Goal: Information Seeking & Learning: Learn about a topic

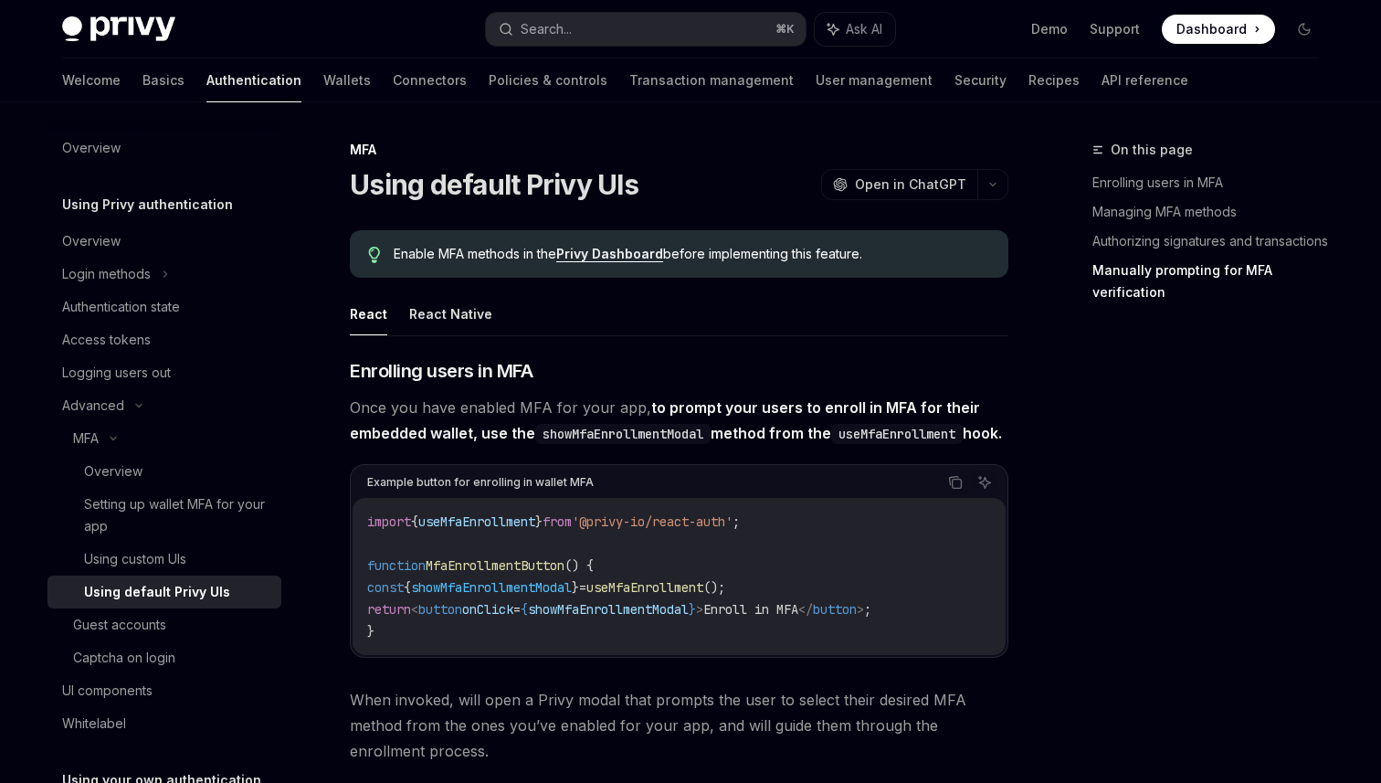
scroll to position [3627, 0]
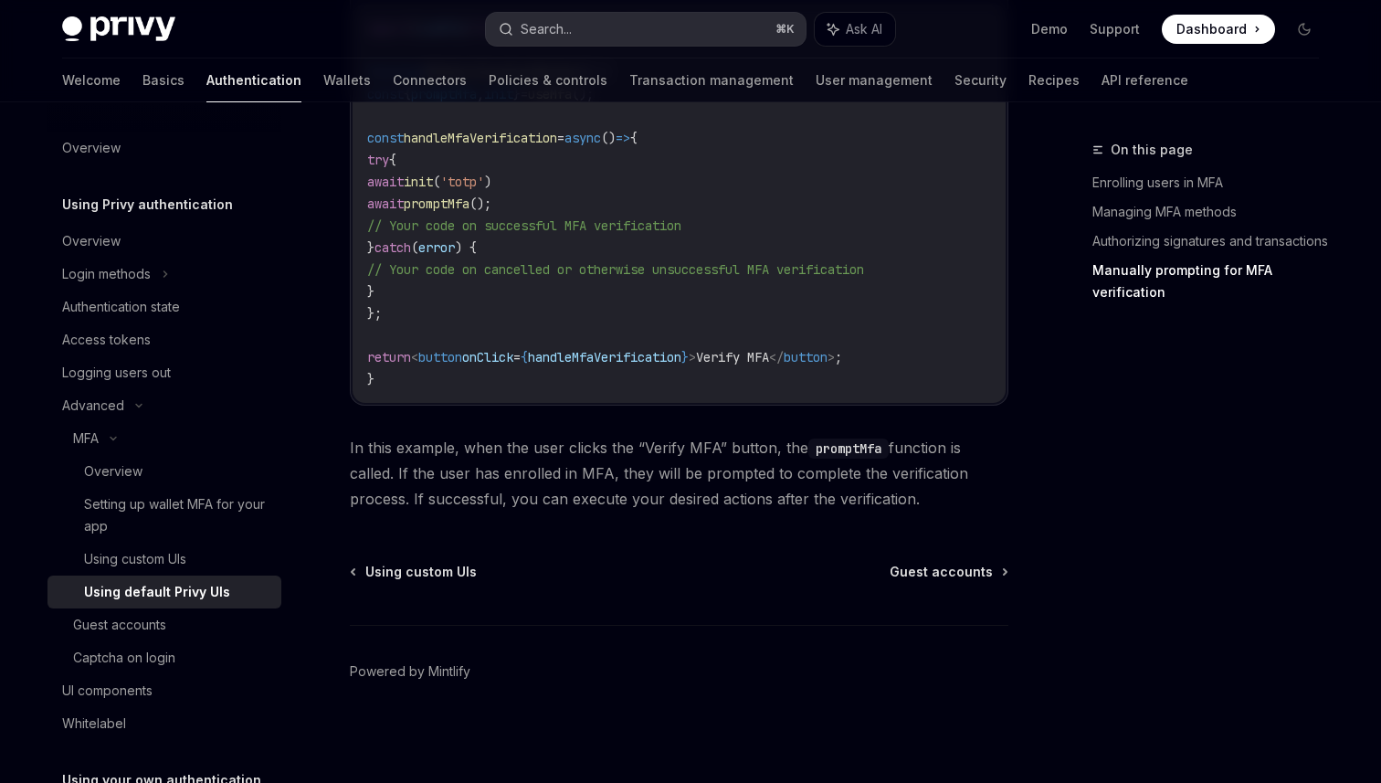
click at [571, 15] on button "Search... ⌘ K" at bounding box center [646, 29] width 320 height 33
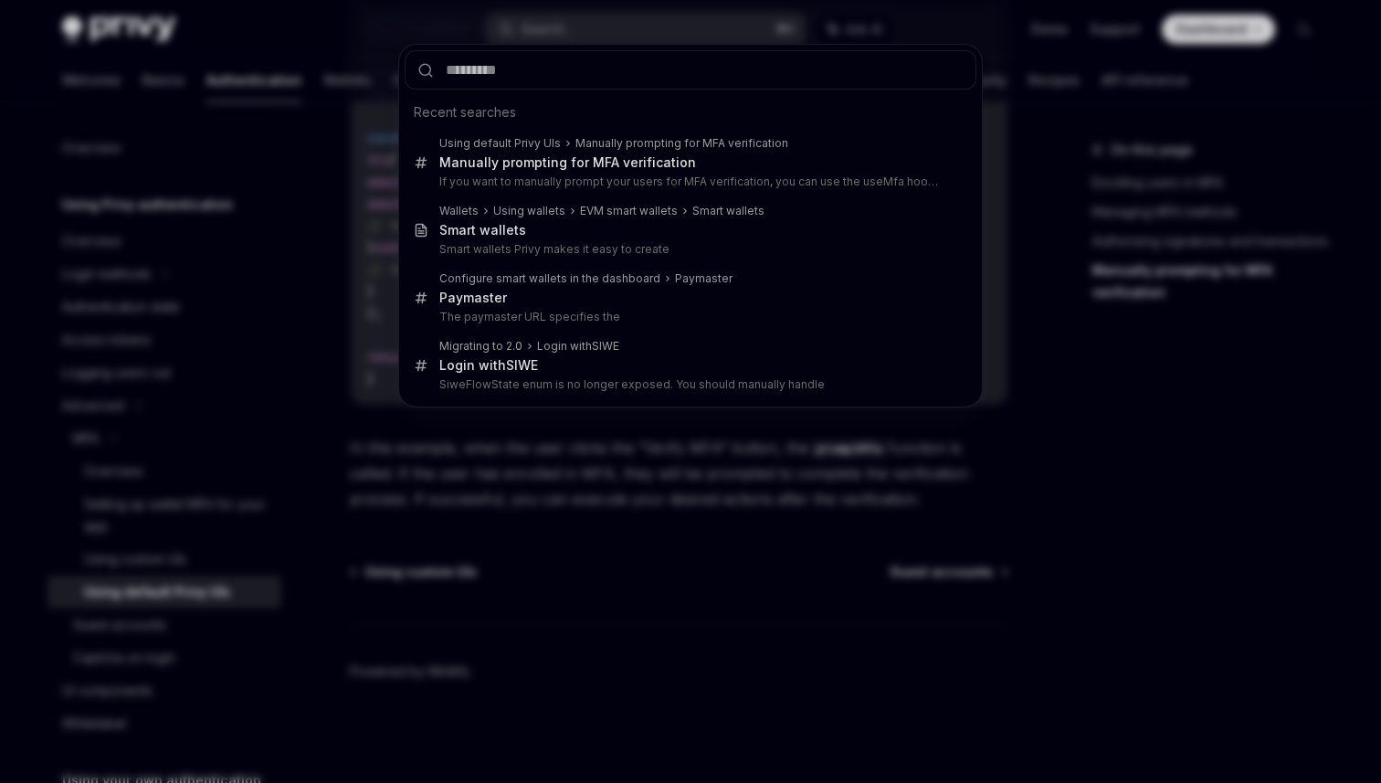
type input "**********"
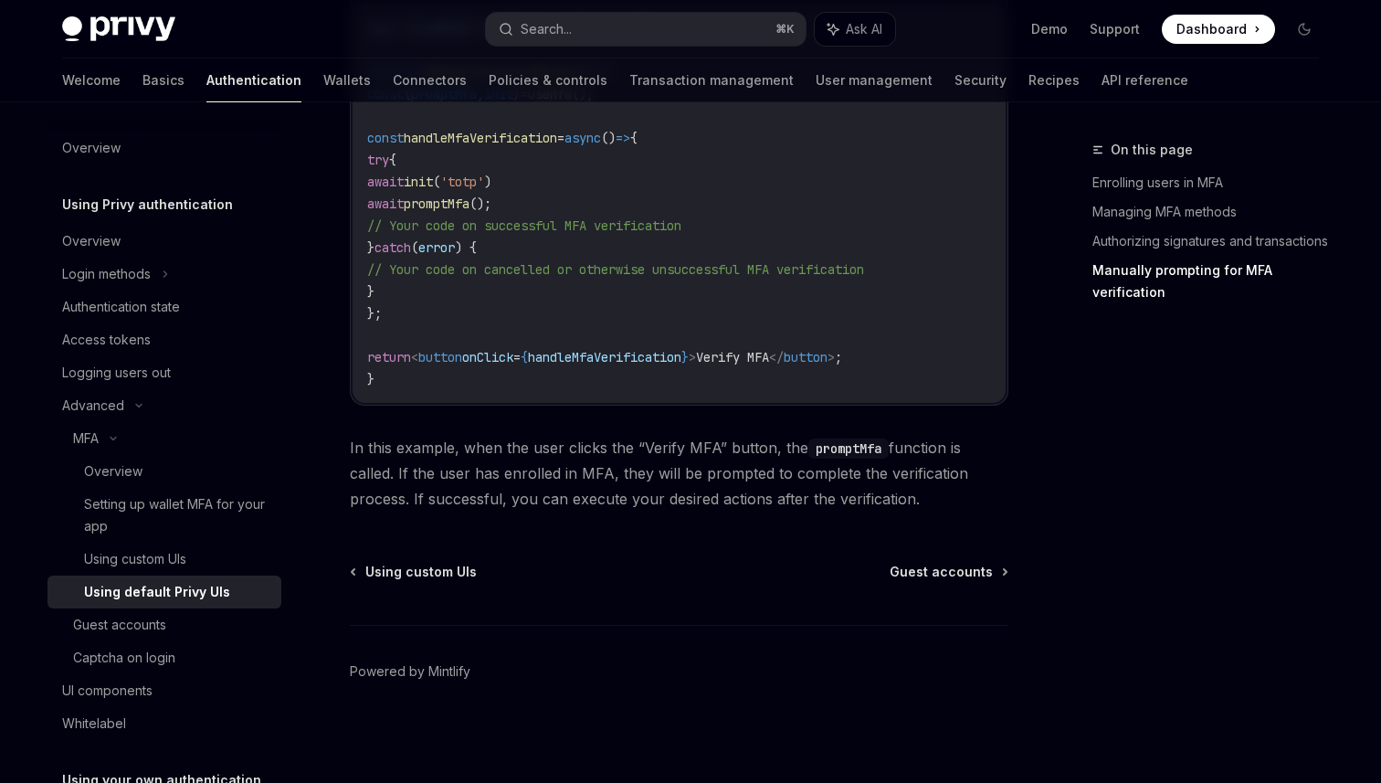
scroll to position [1525, 0]
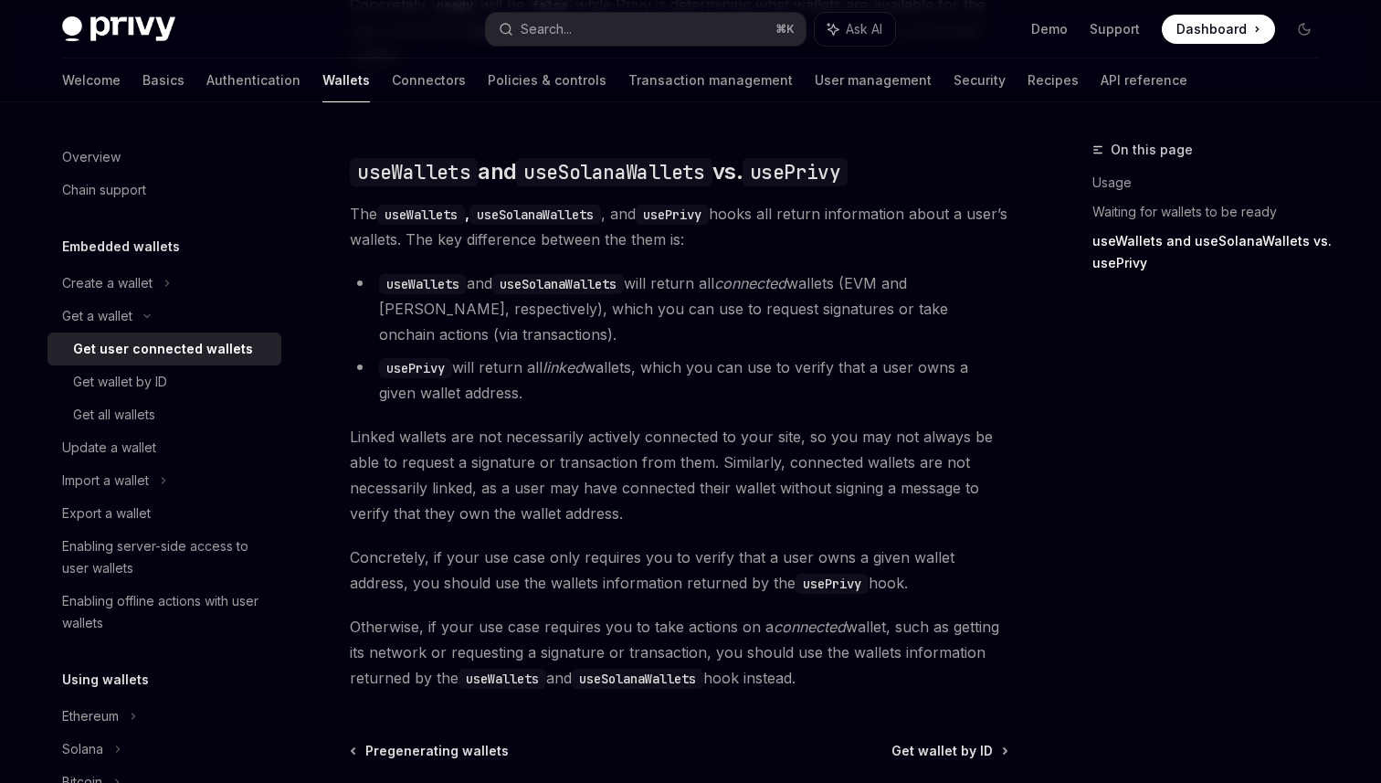
click at [418, 205] on code "useWallets" at bounding box center [421, 215] width 88 height 20
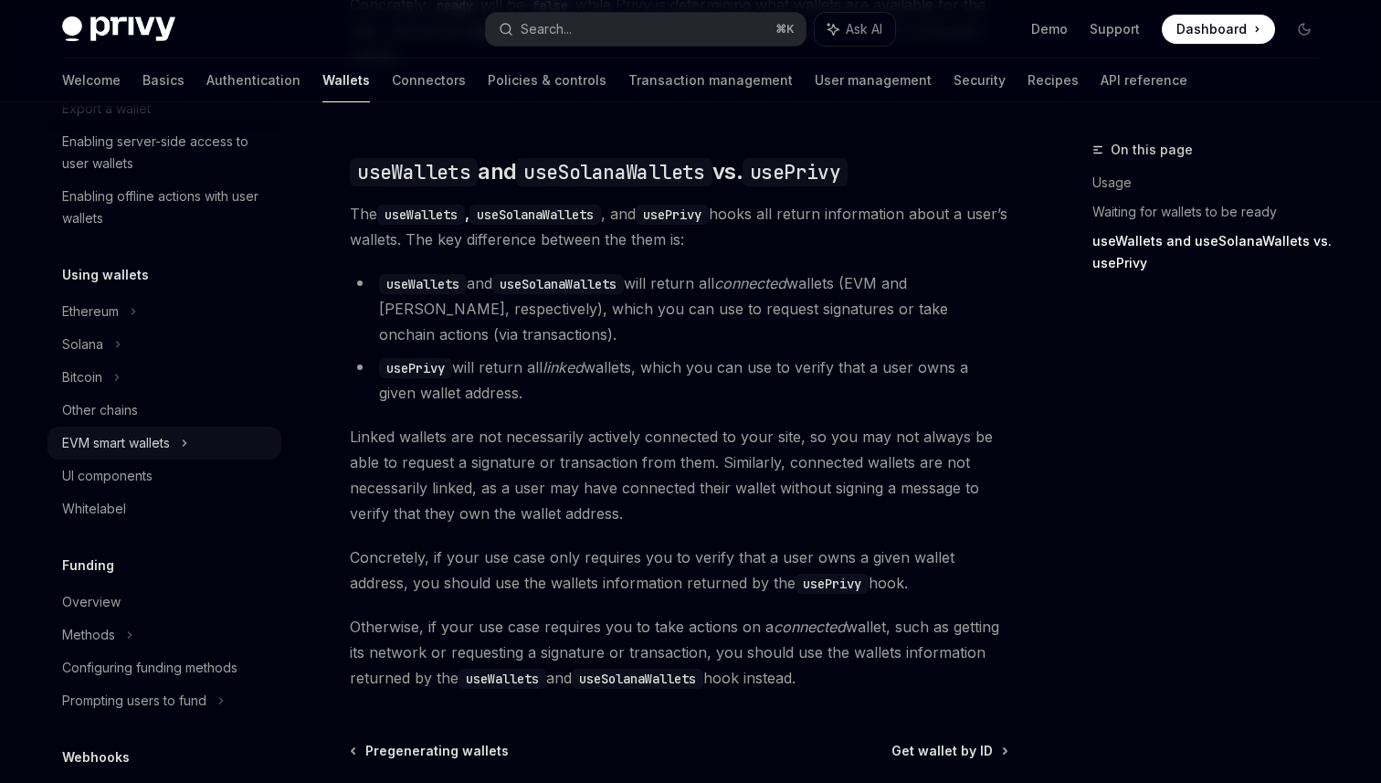
click at [188, 441] on icon at bounding box center [184, 443] width 7 height 22
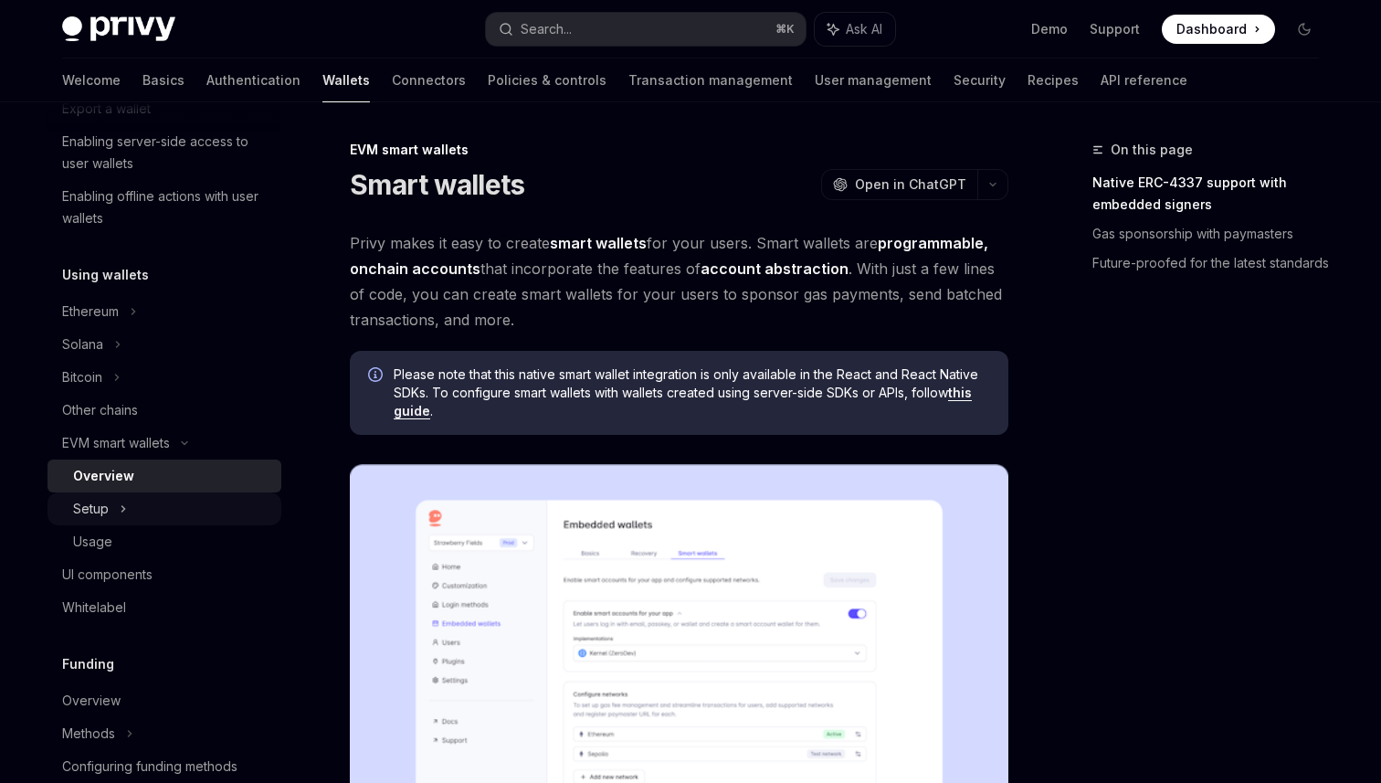
click at [143, 503] on div "Setup" at bounding box center [165, 508] width 234 height 33
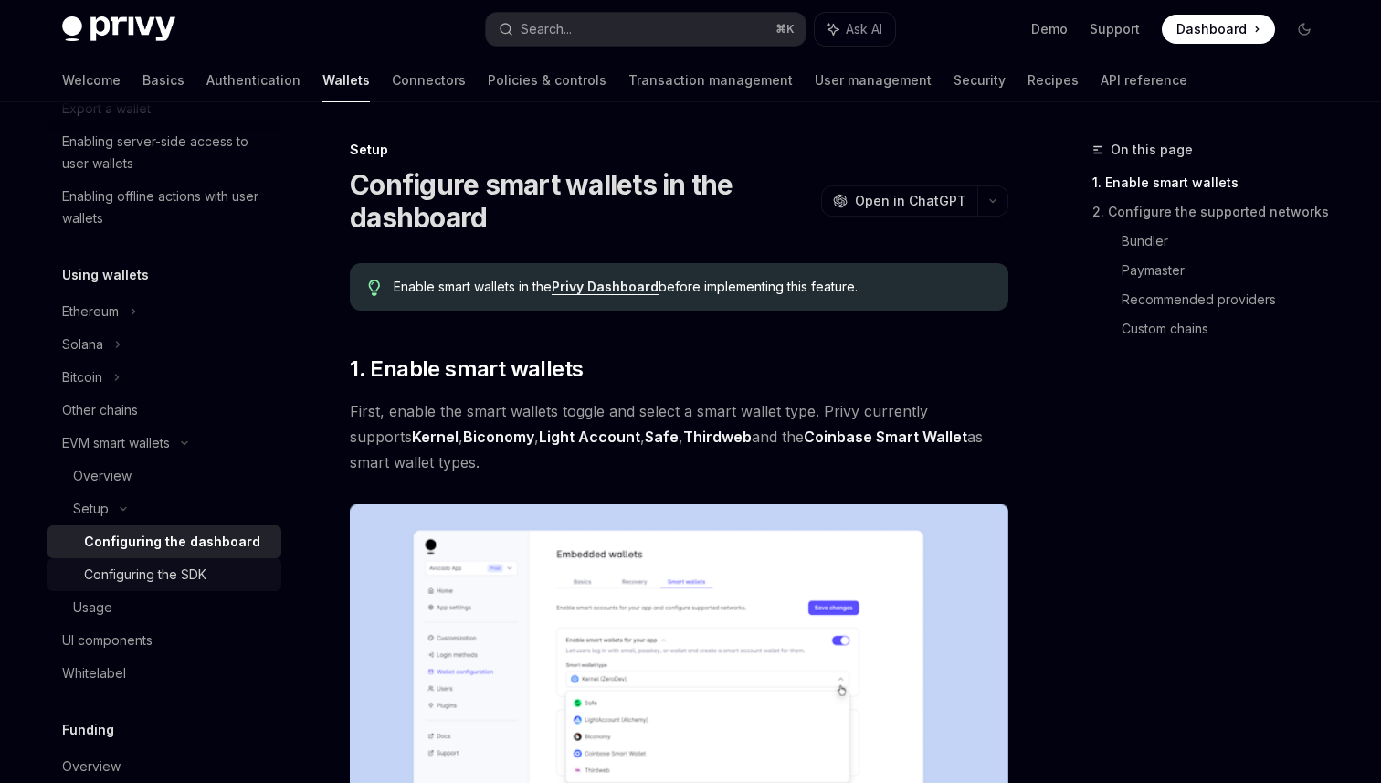
click at [178, 574] on div "Configuring the SDK" at bounding box center [145, 575] width 122 height 22
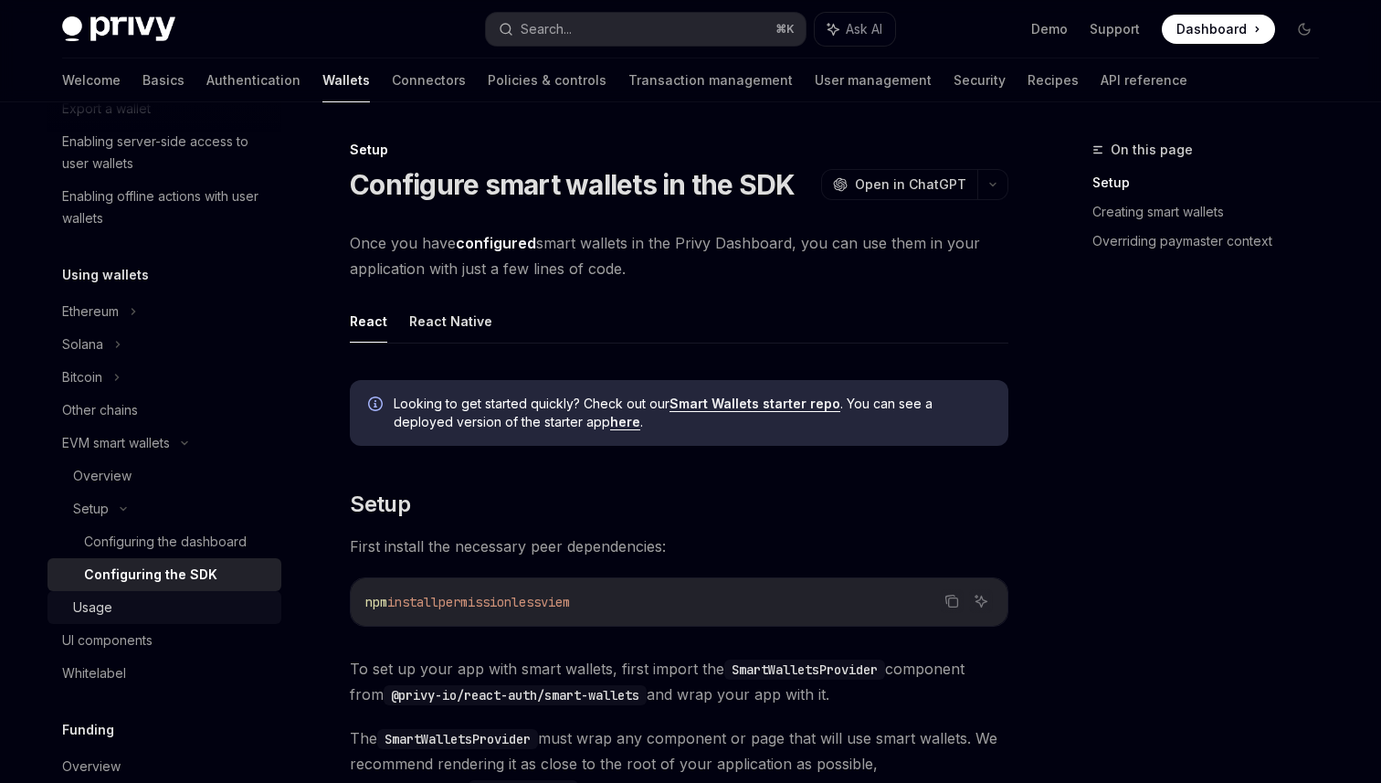
click at [185, 605] on div "Usage" at bounding box center [171, 608] width 197 height 22
type textarea "*"
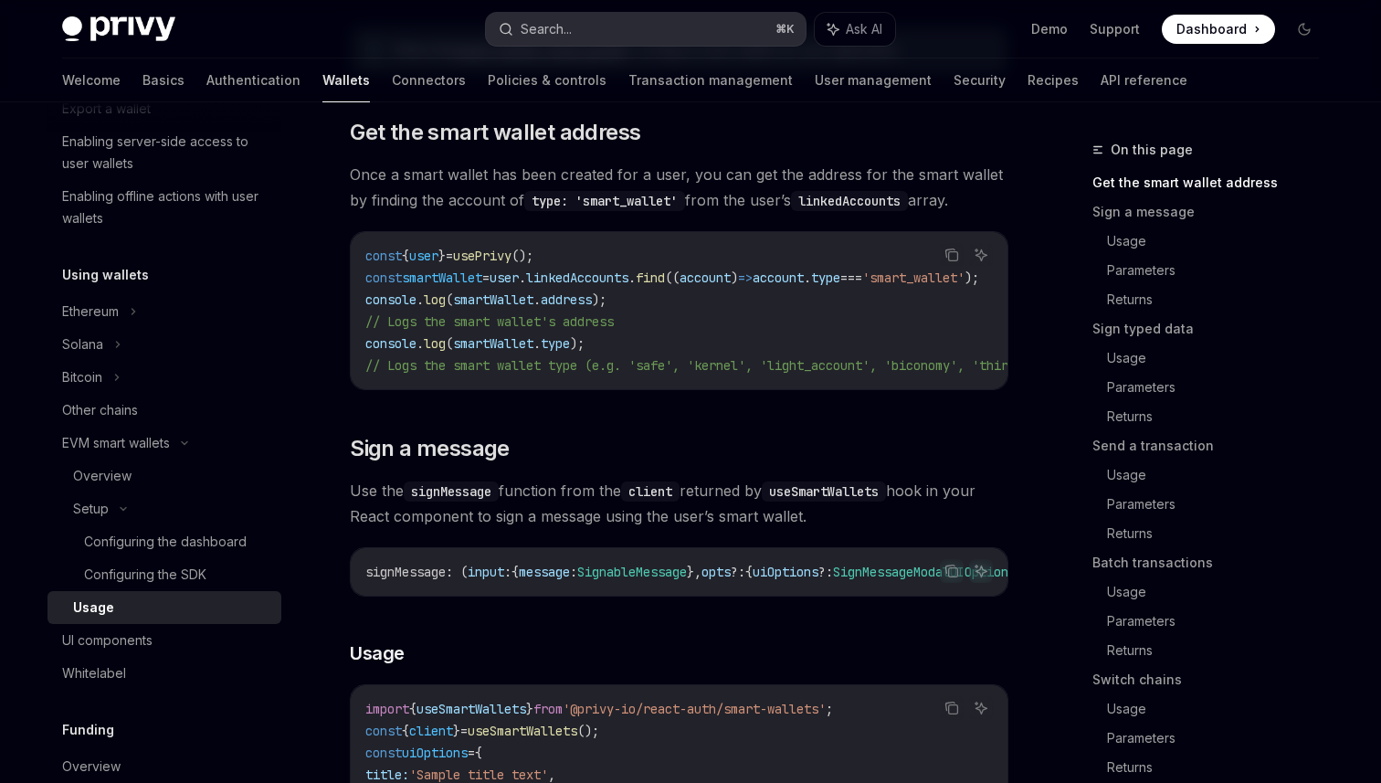
click at [611, 29] on button "Search... ⌘ K" at bounding box center [646, 29] width 320 height 33
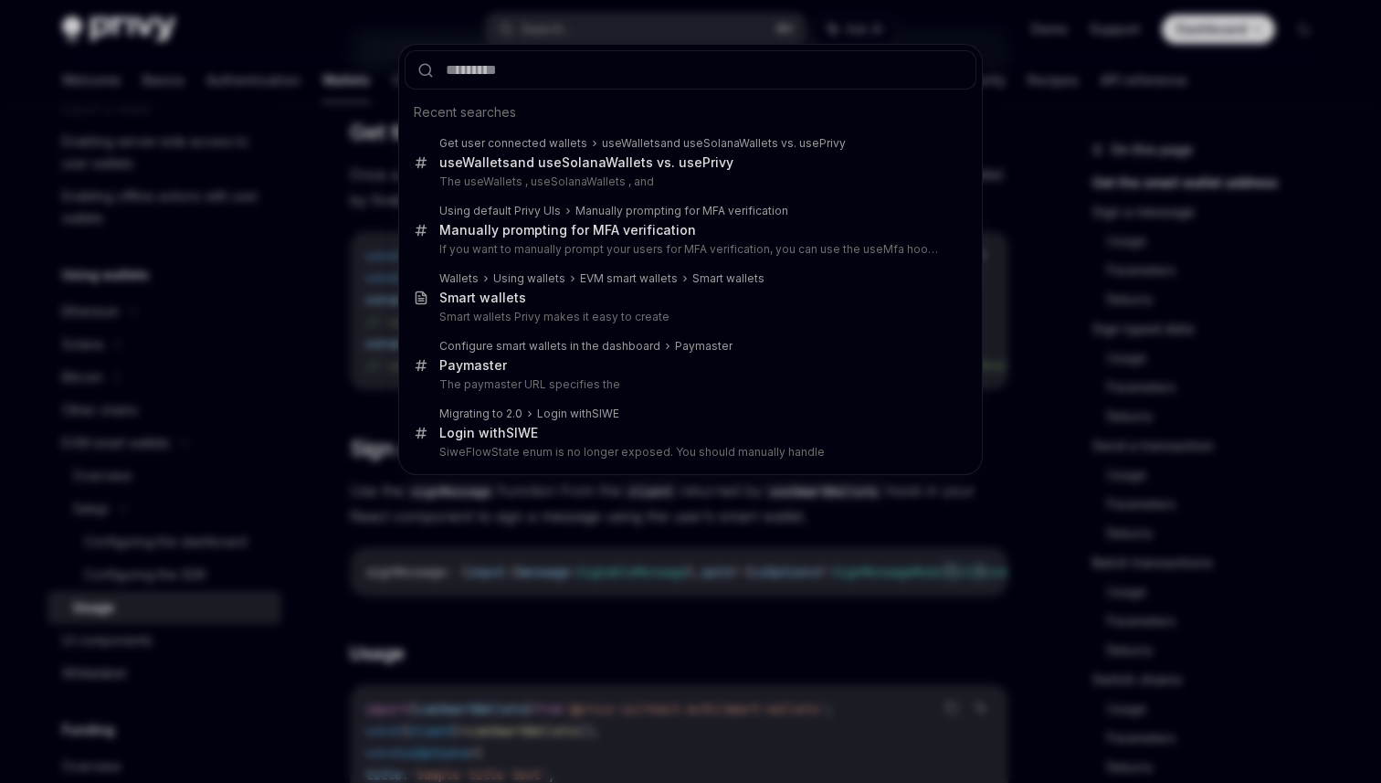
type input "**********"
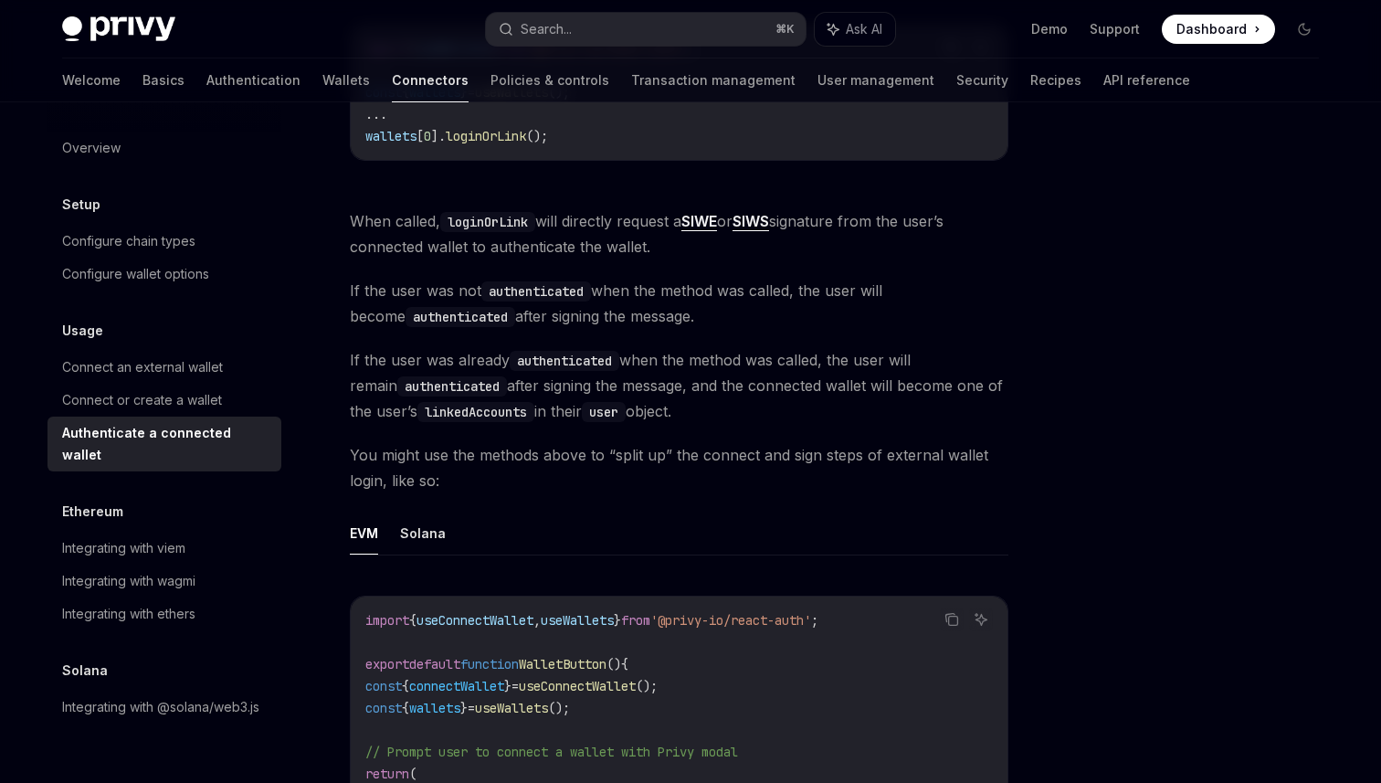
scroll to position [548, 0]
type textarea "*"
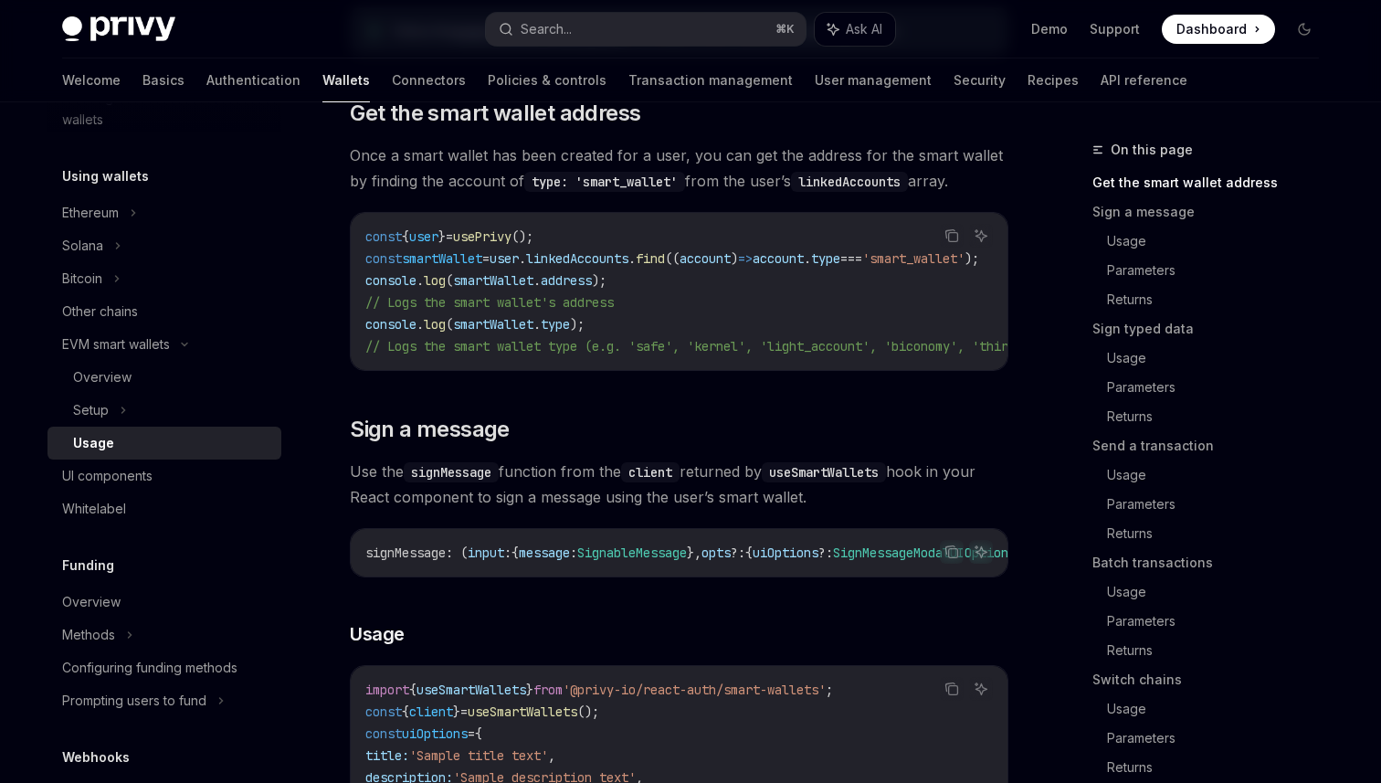
scroll to position [284, 0]
